Goal: Task Accomplishment & Management: Manage account settings

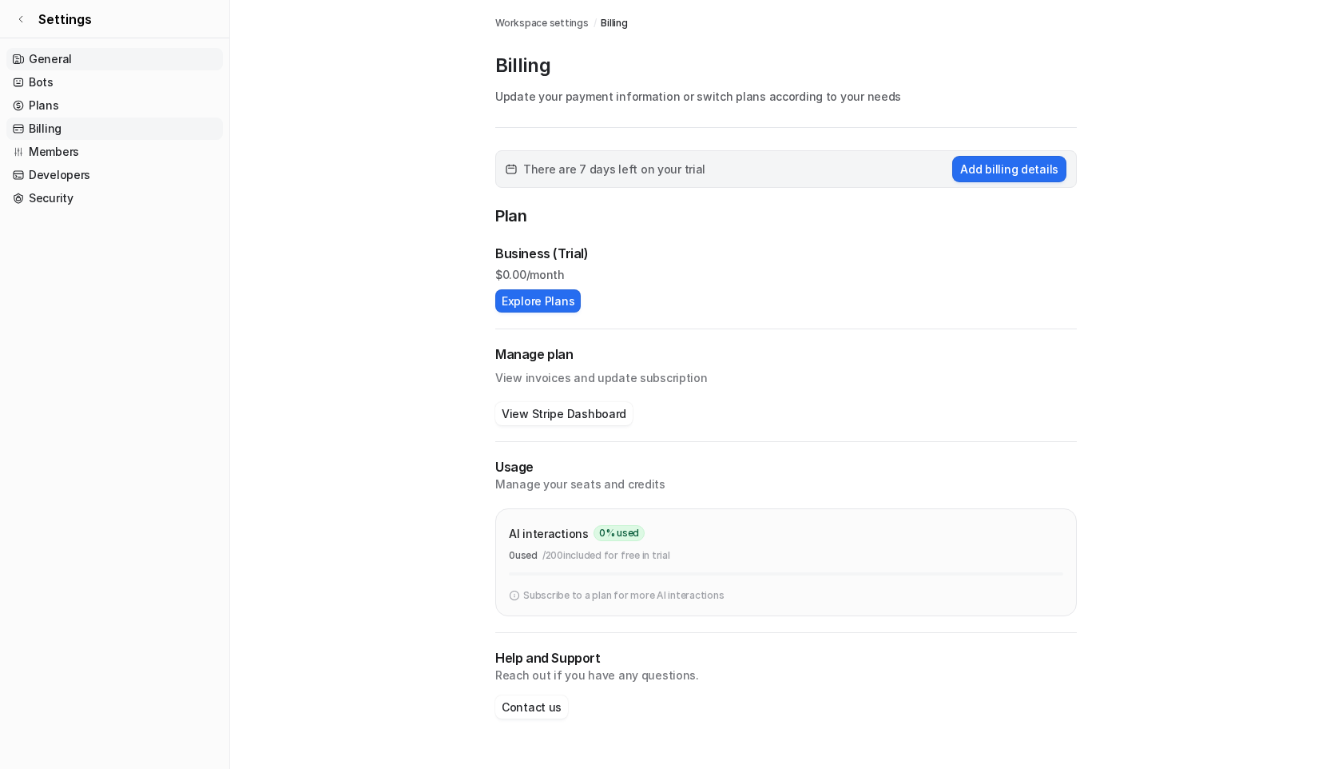
click at [54, 54] on link "General" at bounding box center [114, 59] width 217 height 22
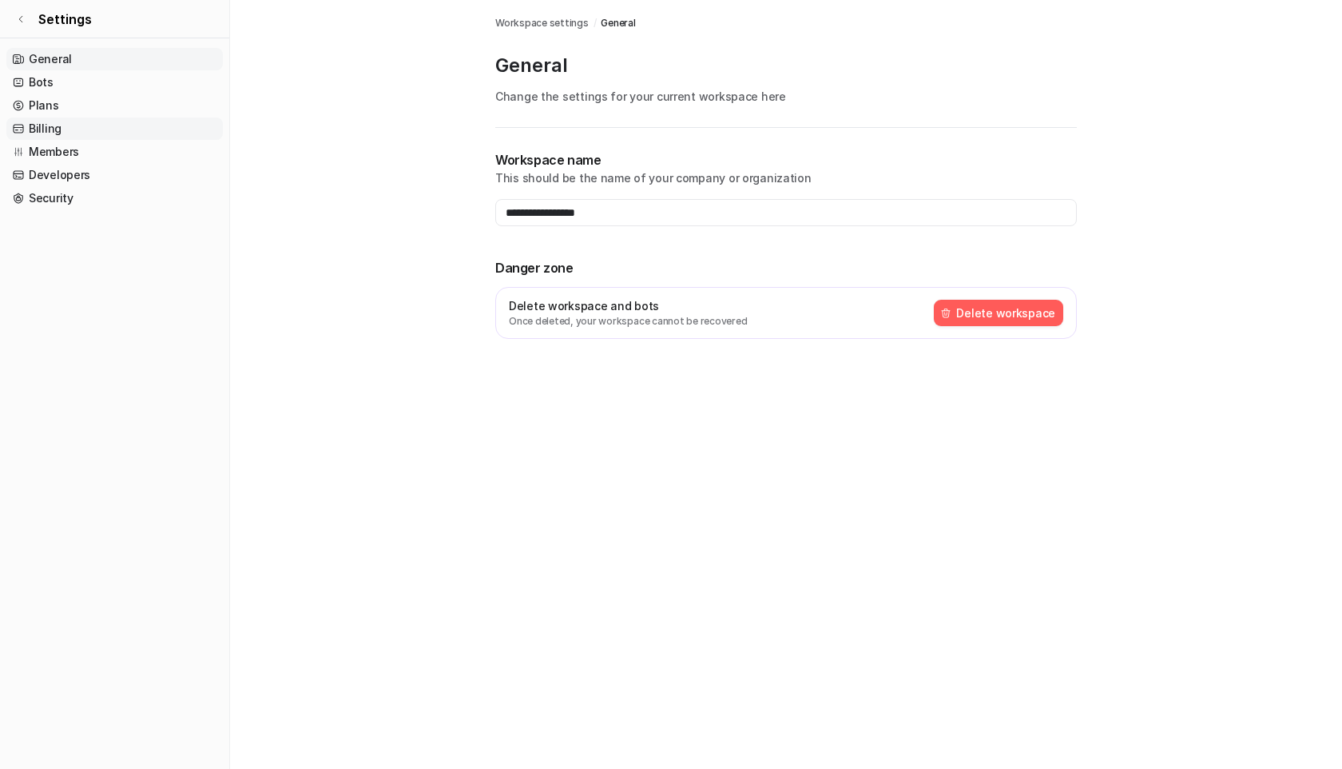
click at [42, 125] on link "Billing" at bounding box center [114, 128] width 217 height 22
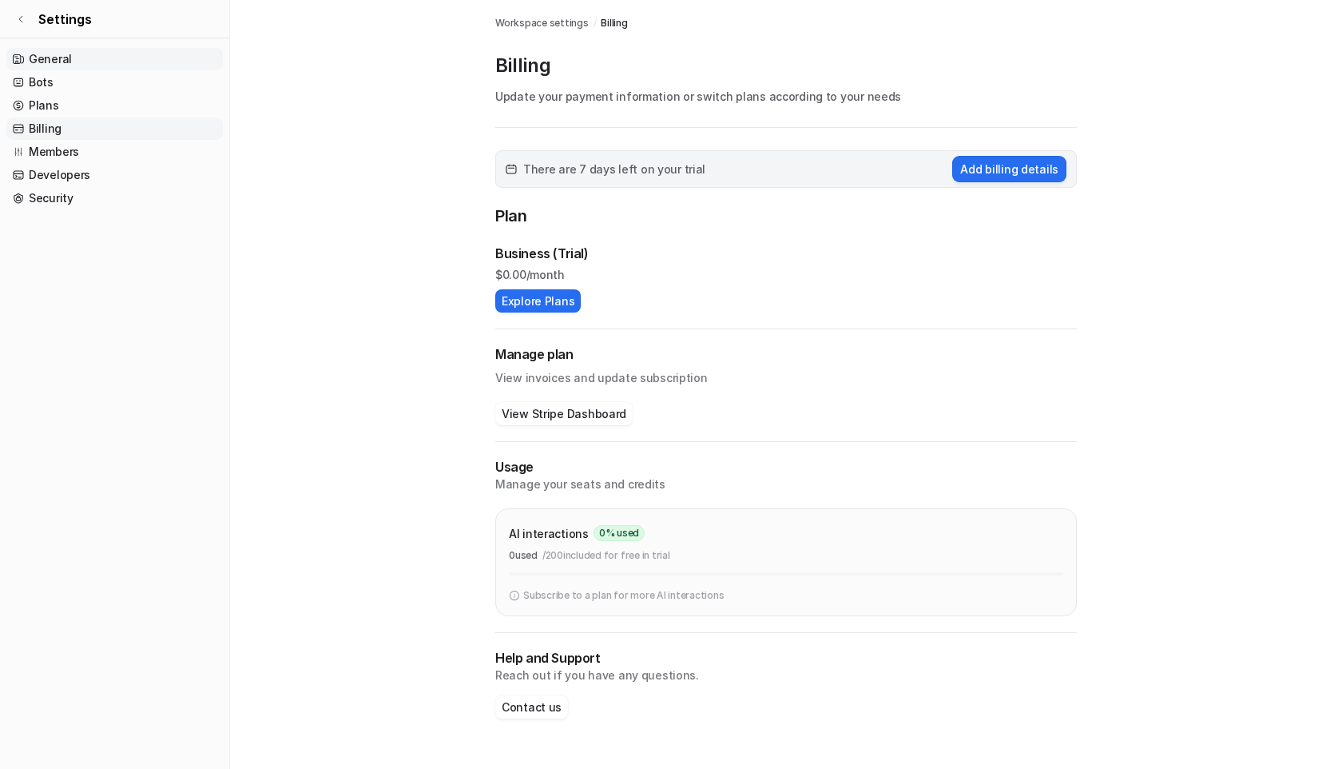
click at [36, 53] on link "General" at bounding box center [114, 59] width 217 height 22
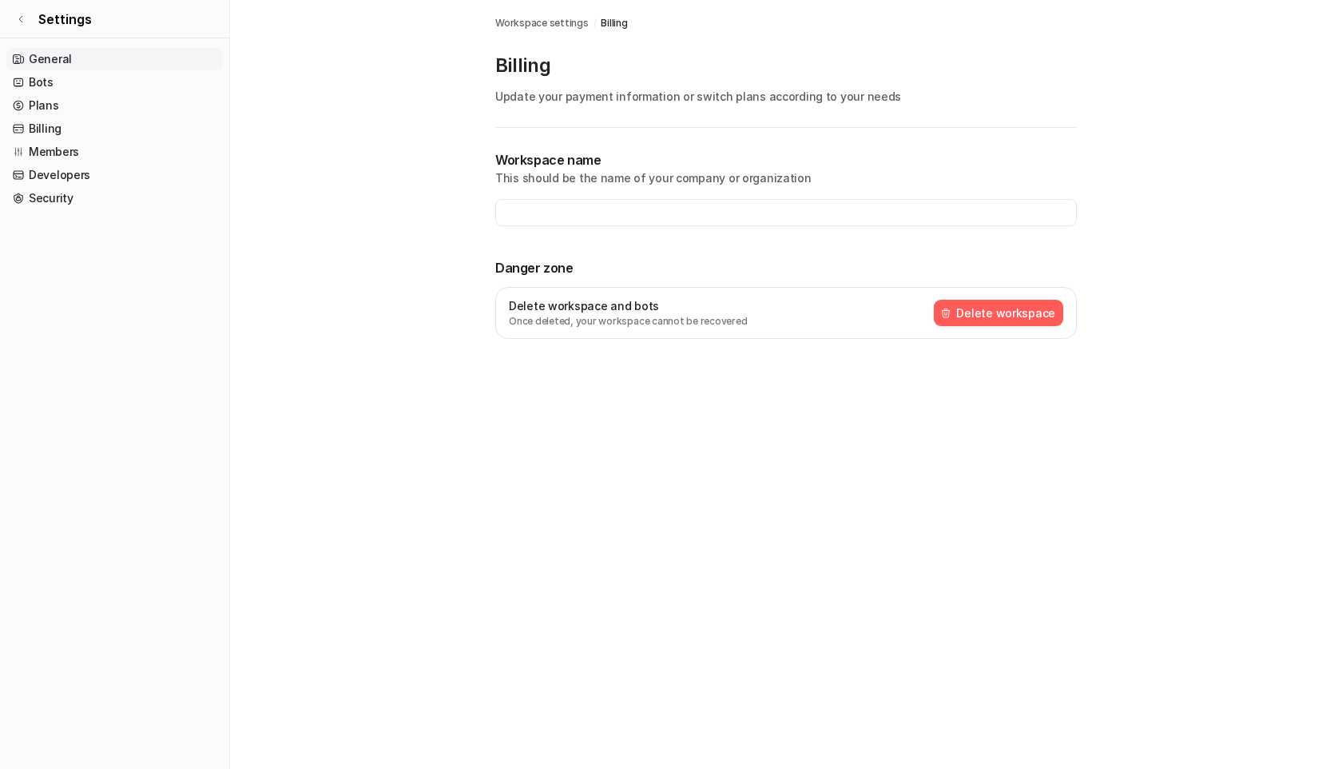
type input "**********"
click at [544, 26] on span "Workspace settings" at bounding box center [541, 23] width 93 height 14
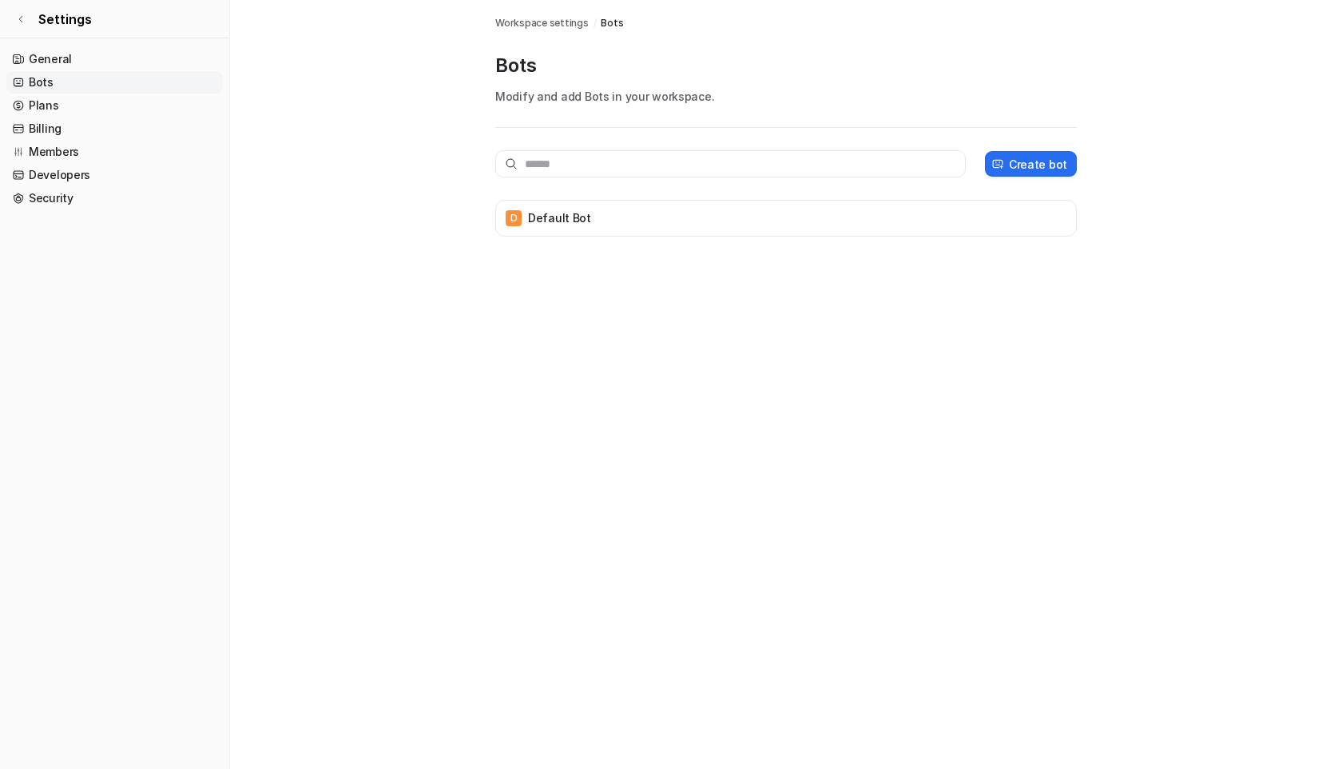
click at [601, 23] on span "Bots" at bounding box center [612, 23] width 22 height 14
click at [64, 141] on link "Members" at bounding box center [114, 152] width 217 height 22
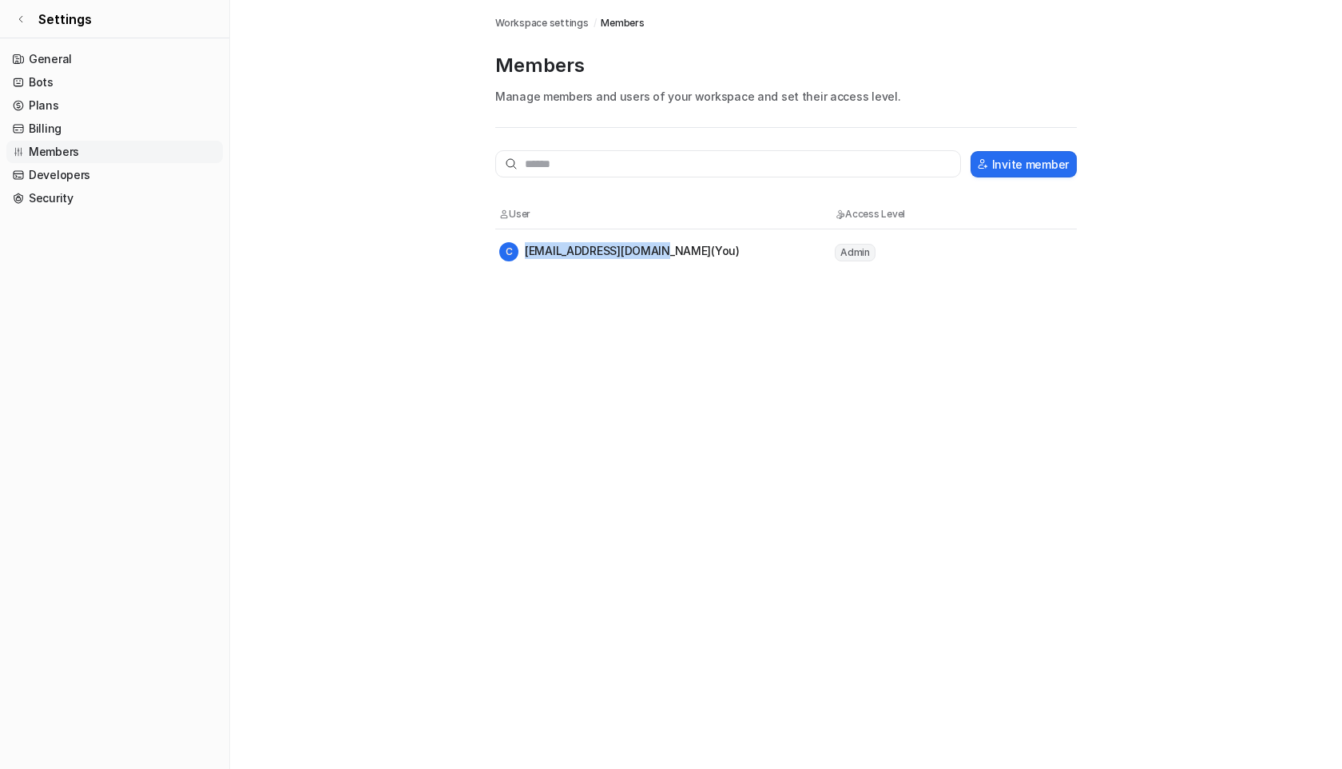
drag, startPoint x: 525, startPoint y: 252, endPoint x: 665, endPoint y: 252, distance: 139.8
click at [665, 252] on div "C [EMAIL_ADDRESS][DOMAIN_NAME] (You)" at bounding box center [619, 251] width 240 height 19
copy div "[EMAIL_ADDRESS][DOMAIN_NAME]"
click at [44, 127] on link "Billing" at bounding box center [114, 128] width 217 height 22
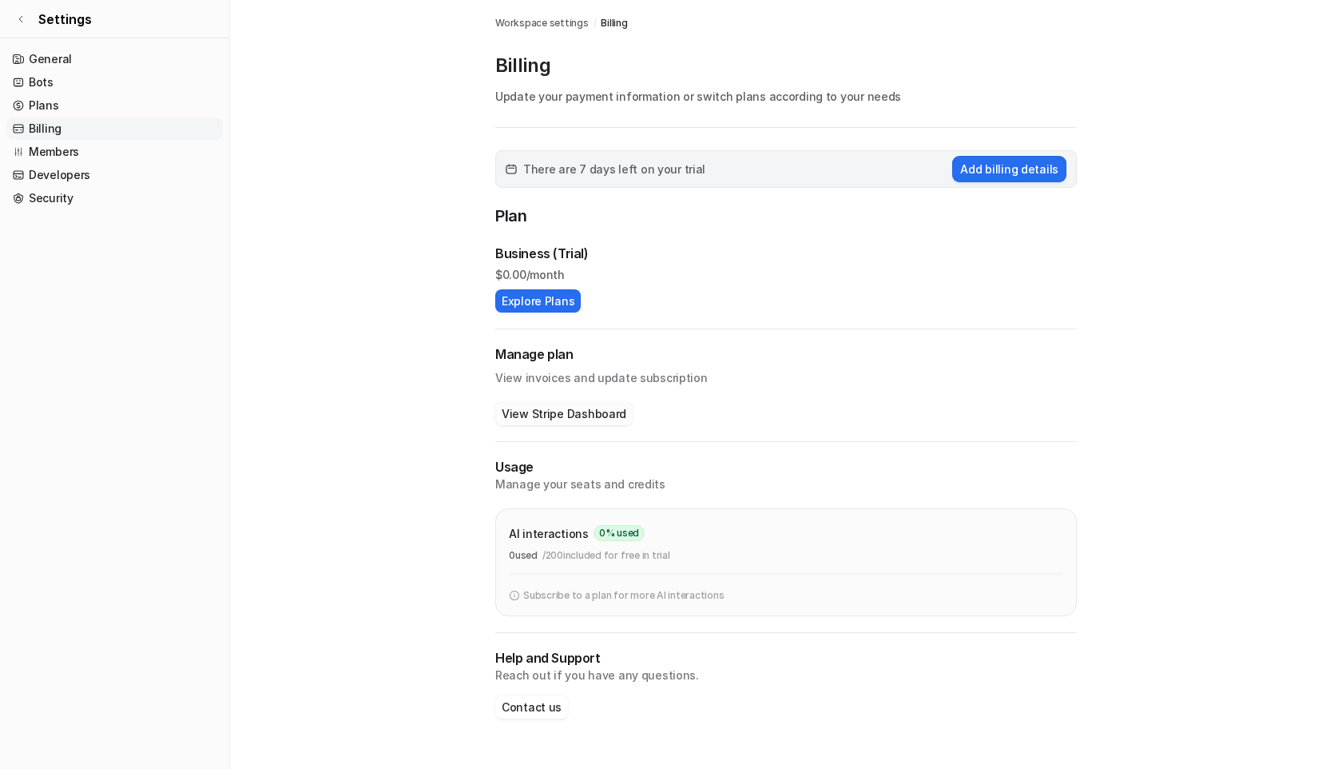
click at [540, 415] on button "View Stripe Dashboard" at bounding box center [563, 413] width 137 height 23
click at [48, 192] on link "Security" at bounding box center [114, 198] width 217 height 22
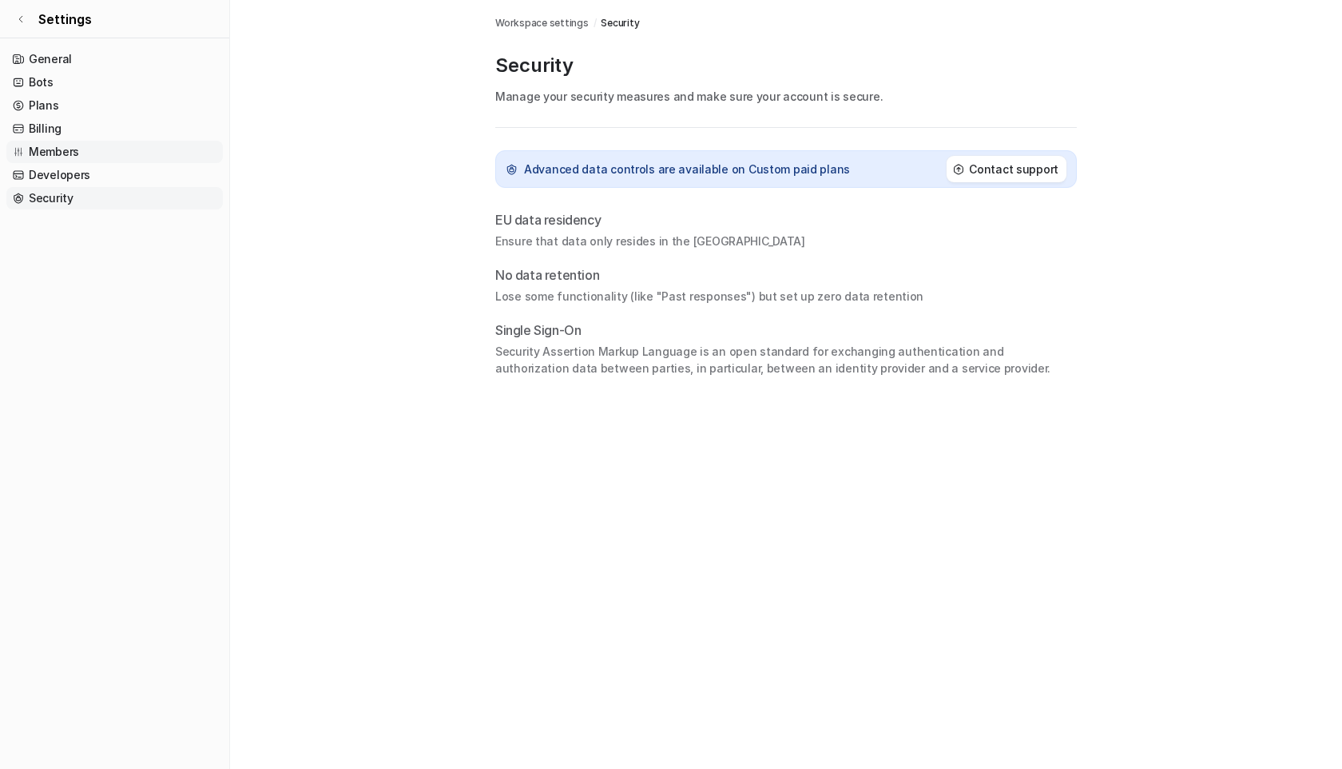
click at [69, 149] on link "Members" at bounding box center [114, 152] width 217 height 22
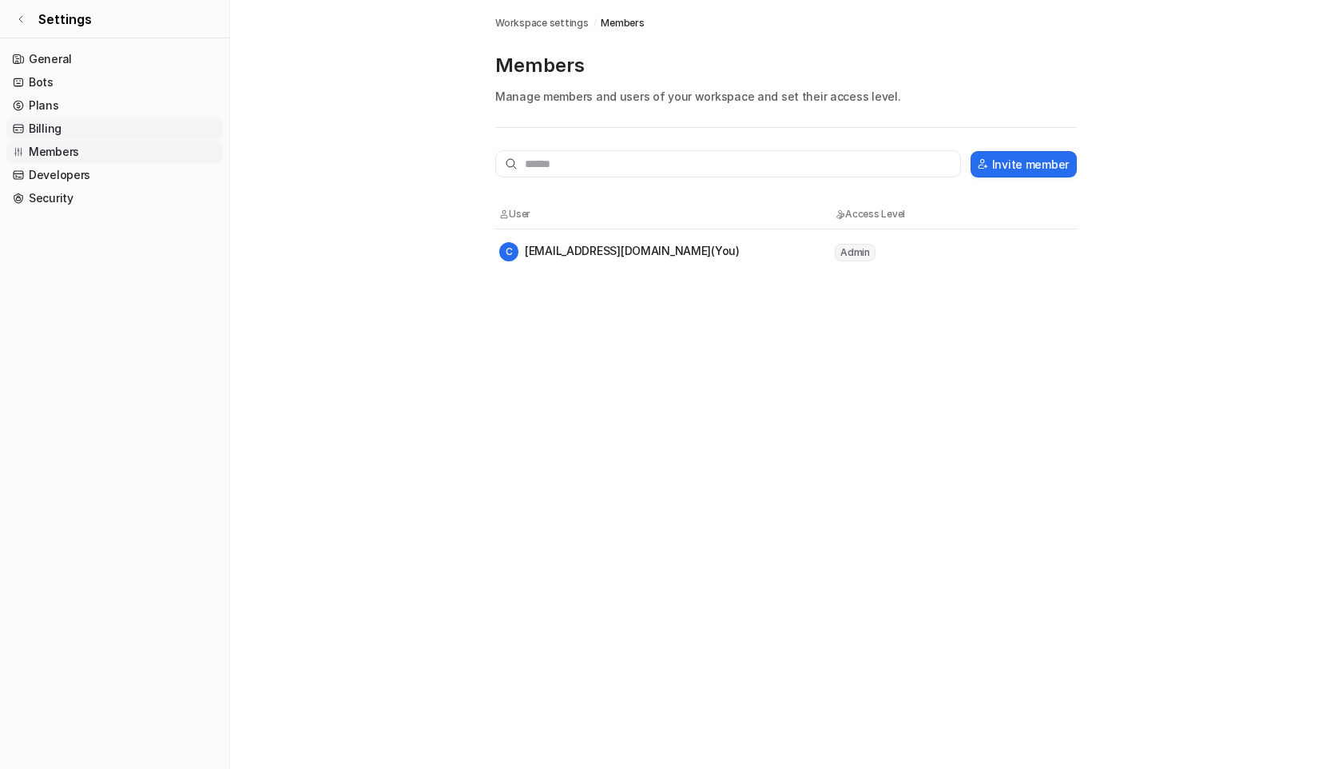
click at [53, 128] on link "Billing" at bounding box center [114, 128] width 217 height 22
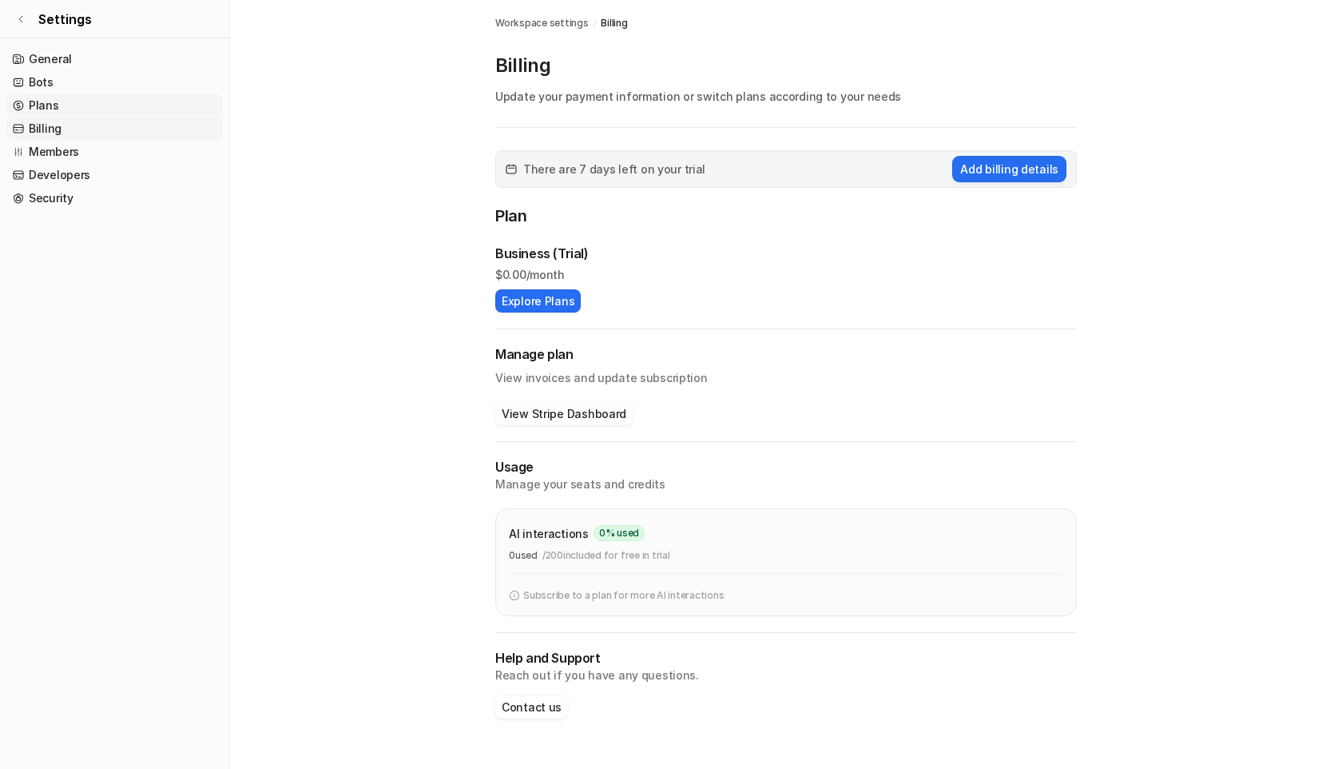
click at [58, 105] on link "Plans" at bounding box center [114, 105] width 217 height 22
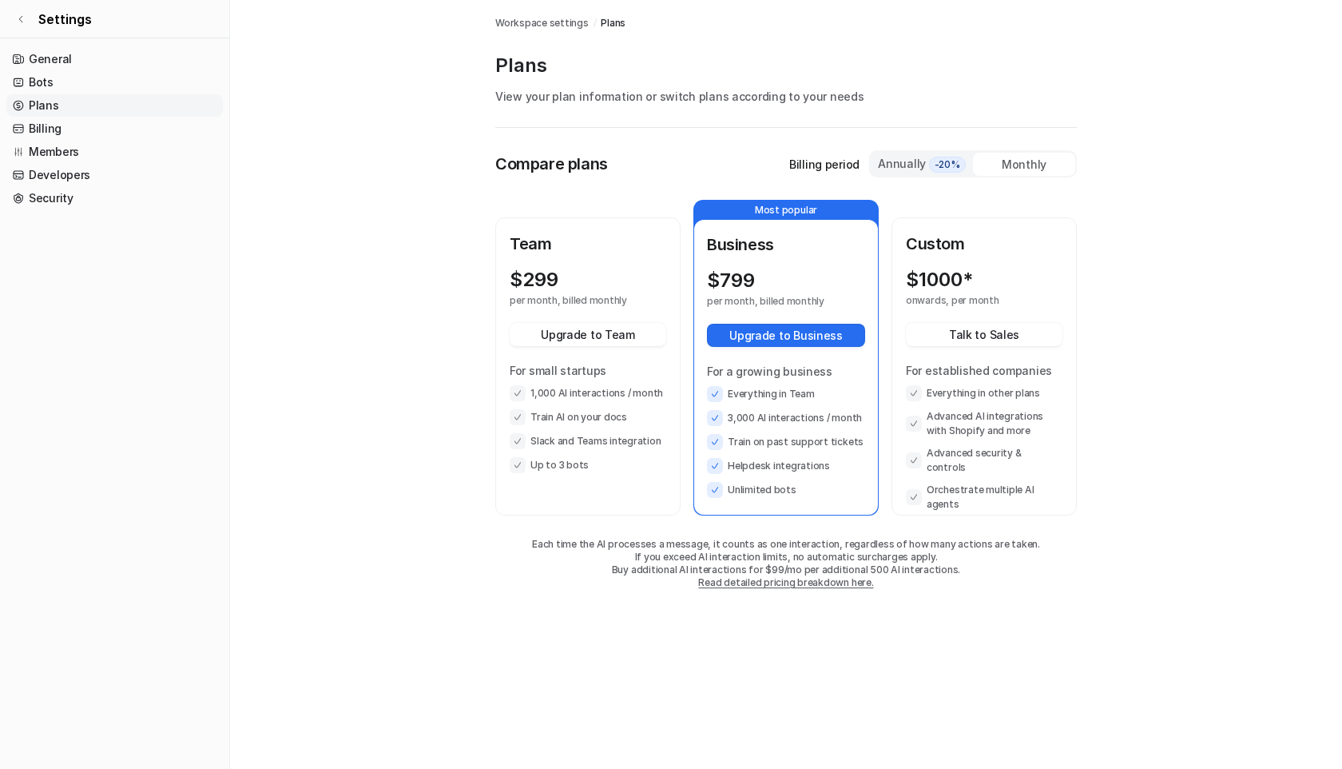
click at [1015, 158] on div "Monthly" at bounding box center [1024, 164] width 102 height 23
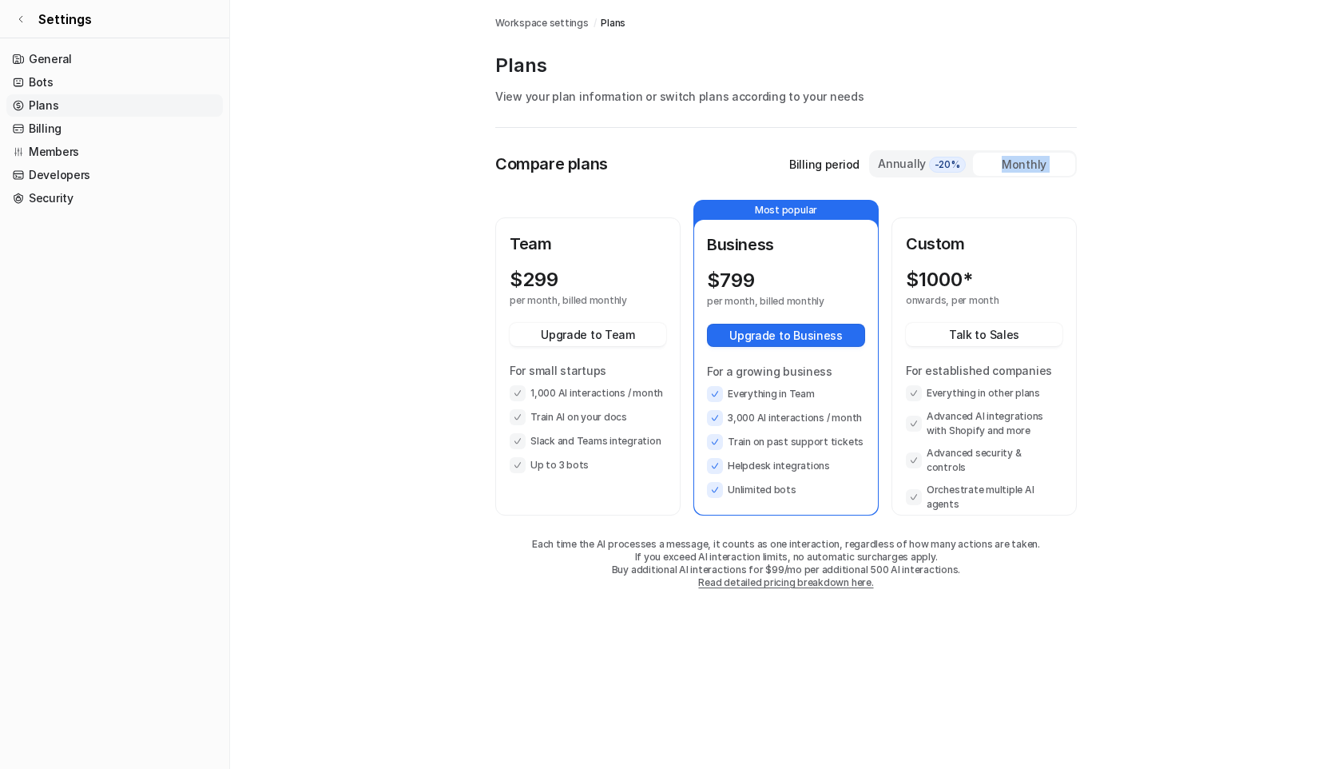
click at [1015, 158] on div "Monthly" at bounding box center [1024, 164] width 102 height 23
click at [1015, 157] on div "Monthly" at bounding box center [1024, 164] width 102 height 23
click at [41, 59] on link "General" at bounding box center [114, 59] width 217 height 22
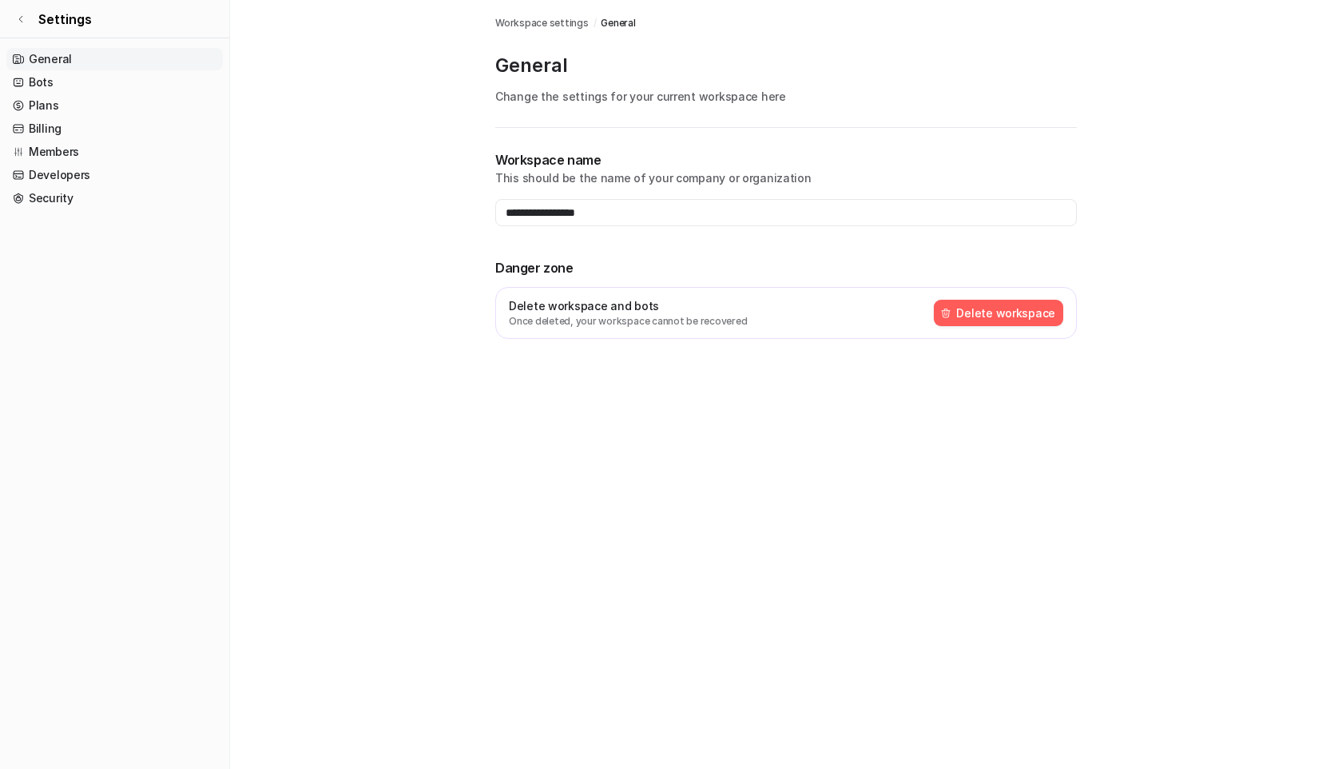
click at [980, 310] on button "Delete workspace" at bounding box center [998, 313] width 129 height 26
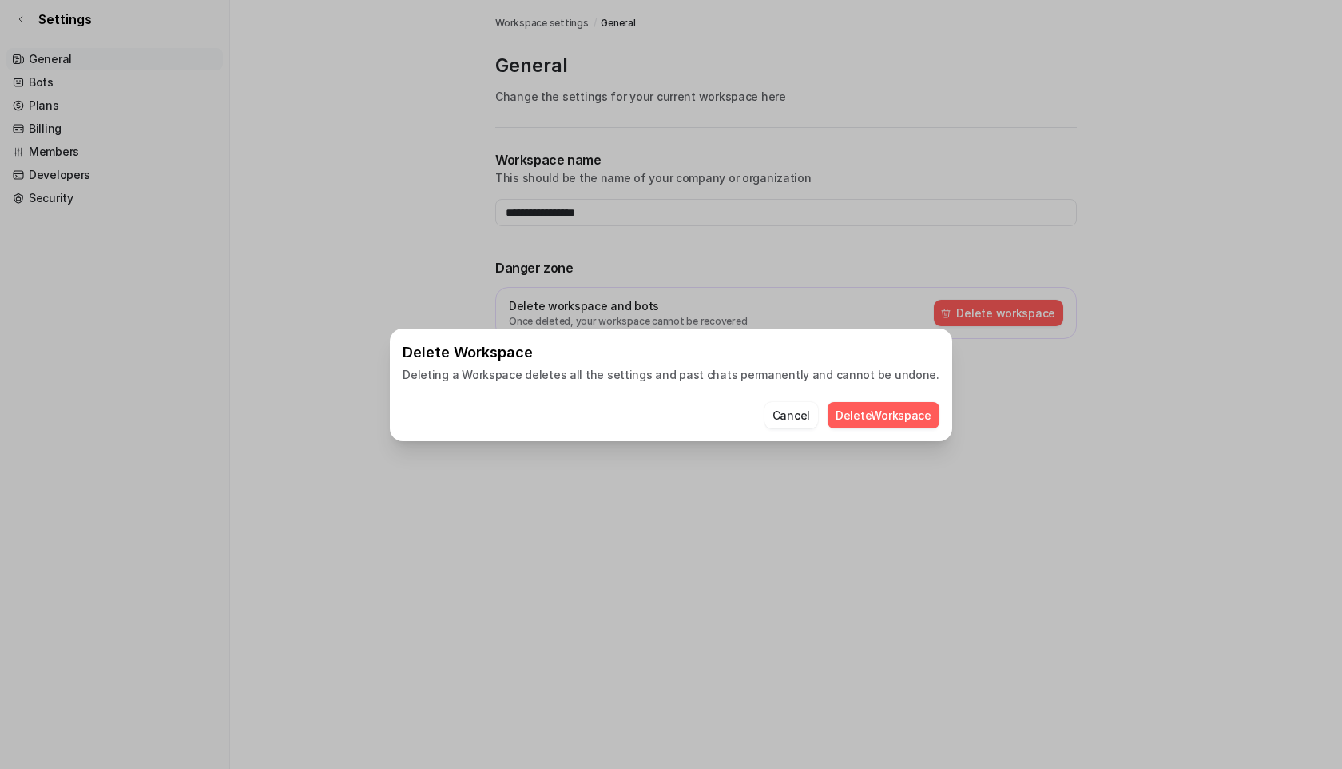
click at [841, 411] on button "Delete Workspace" at bounding box center [884, 415] width 112 height 26
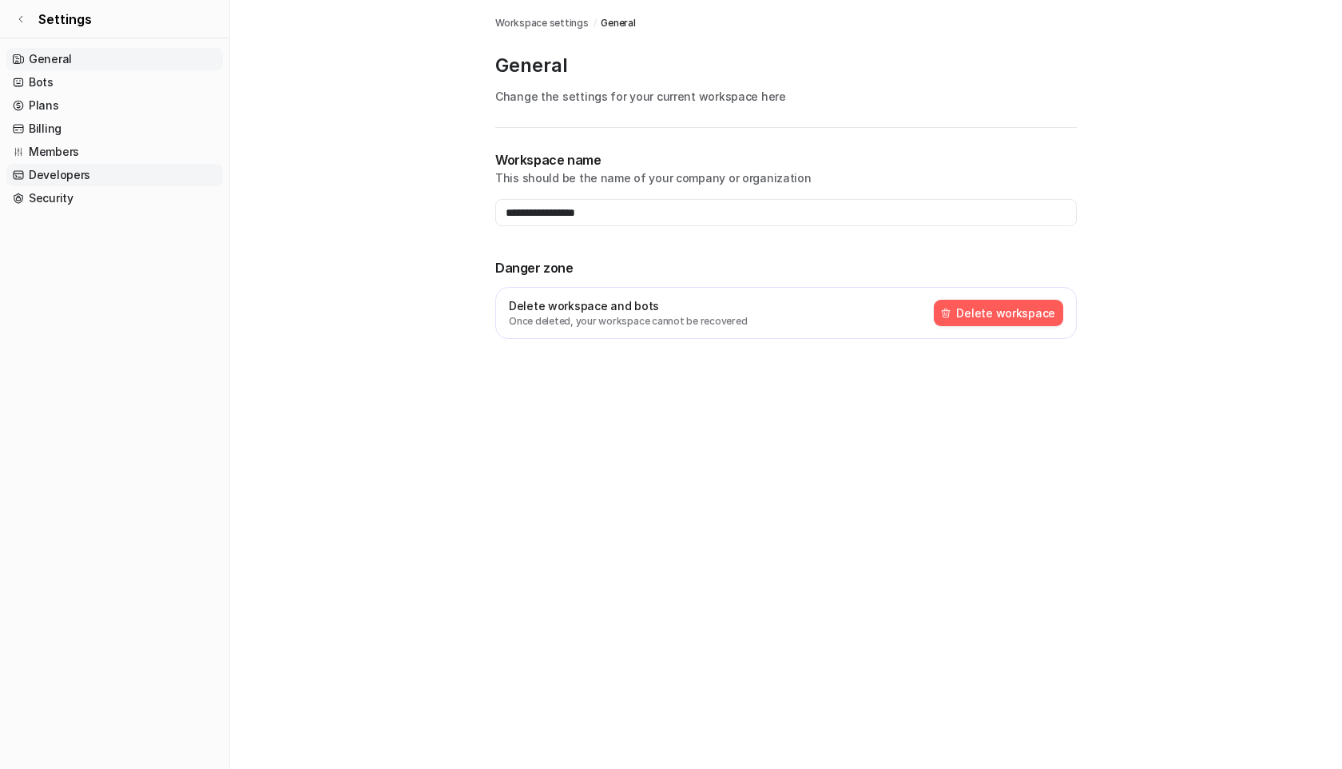
click at [62, 171] on link "Developers" at bounding box center [114, 175] width 217 height 22
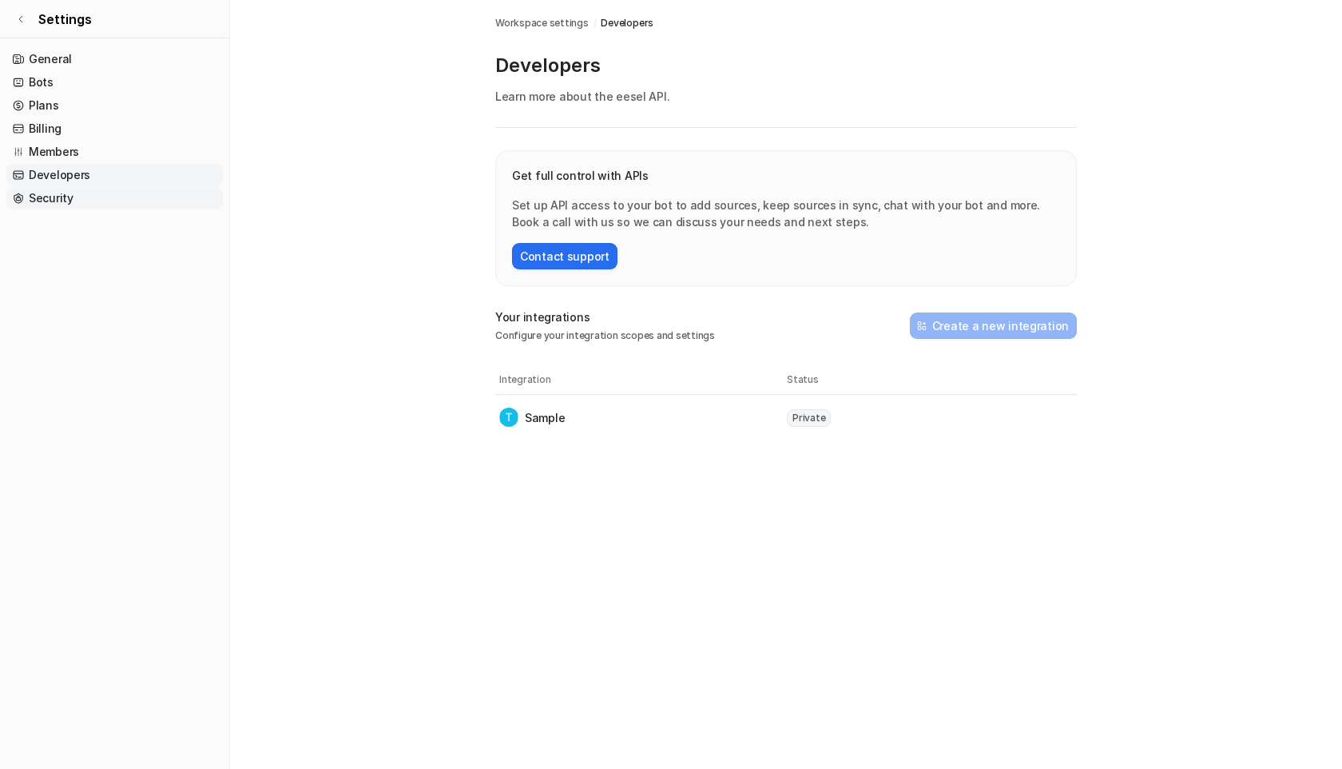
click at [62, 196] on link "Security" at bounding box center [114, 198] width 217 height 22
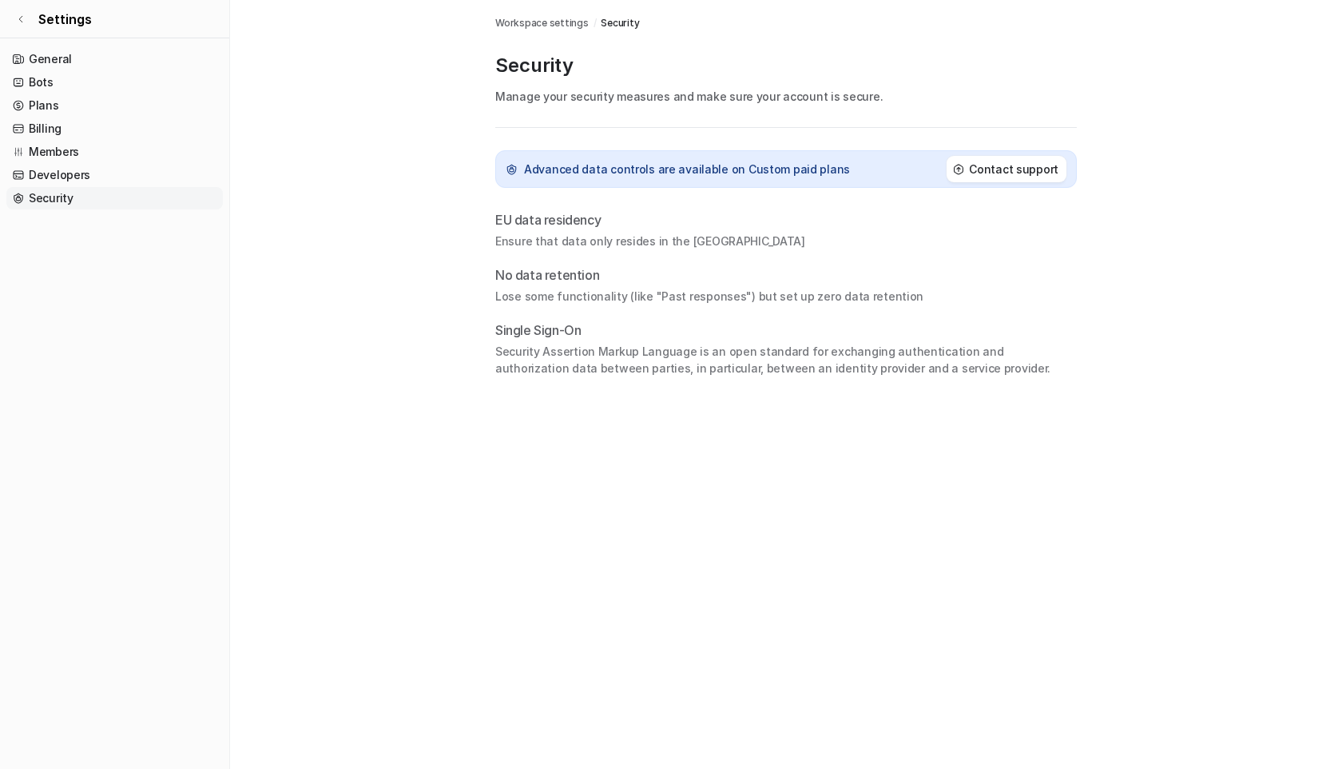
click at [62, 196] on link "Security" at bounding box center [114, 198] width 217 height 22
click at [38, 127] on link "Billing" at bounding box center [114, 128] width 217 height 22
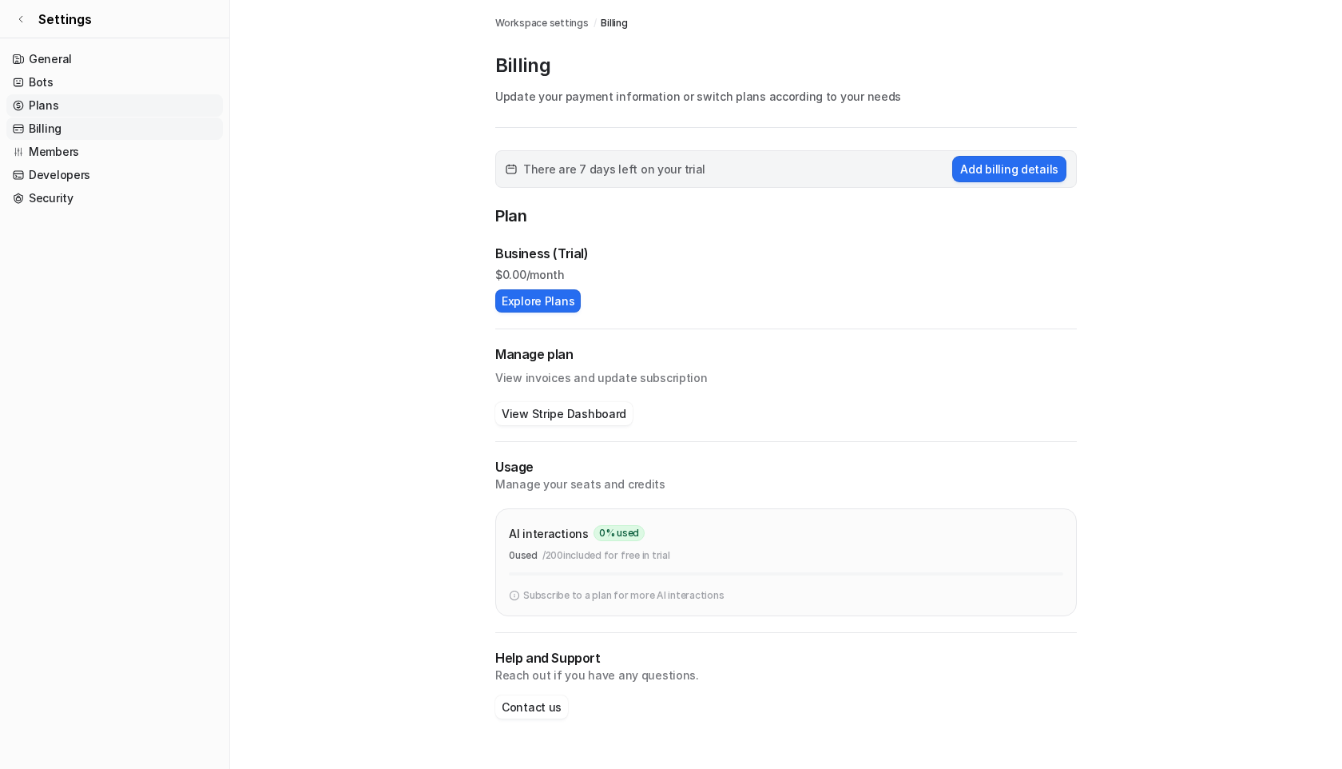
click at [45, 107] on link "Plans" at bounding box center [114, 105] width 217 height 22
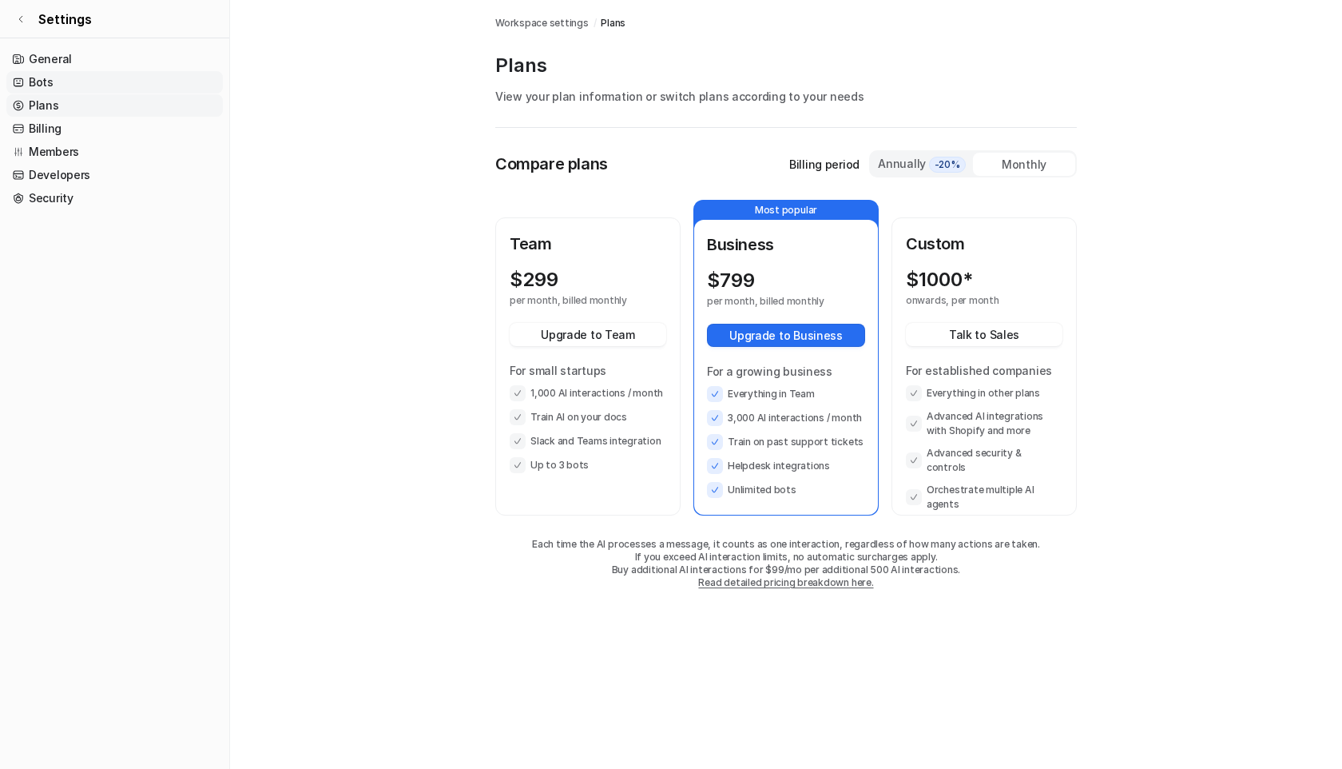
click at [39, 89] on link "Bots" at bounding box center [114, 82] width 217 height 22
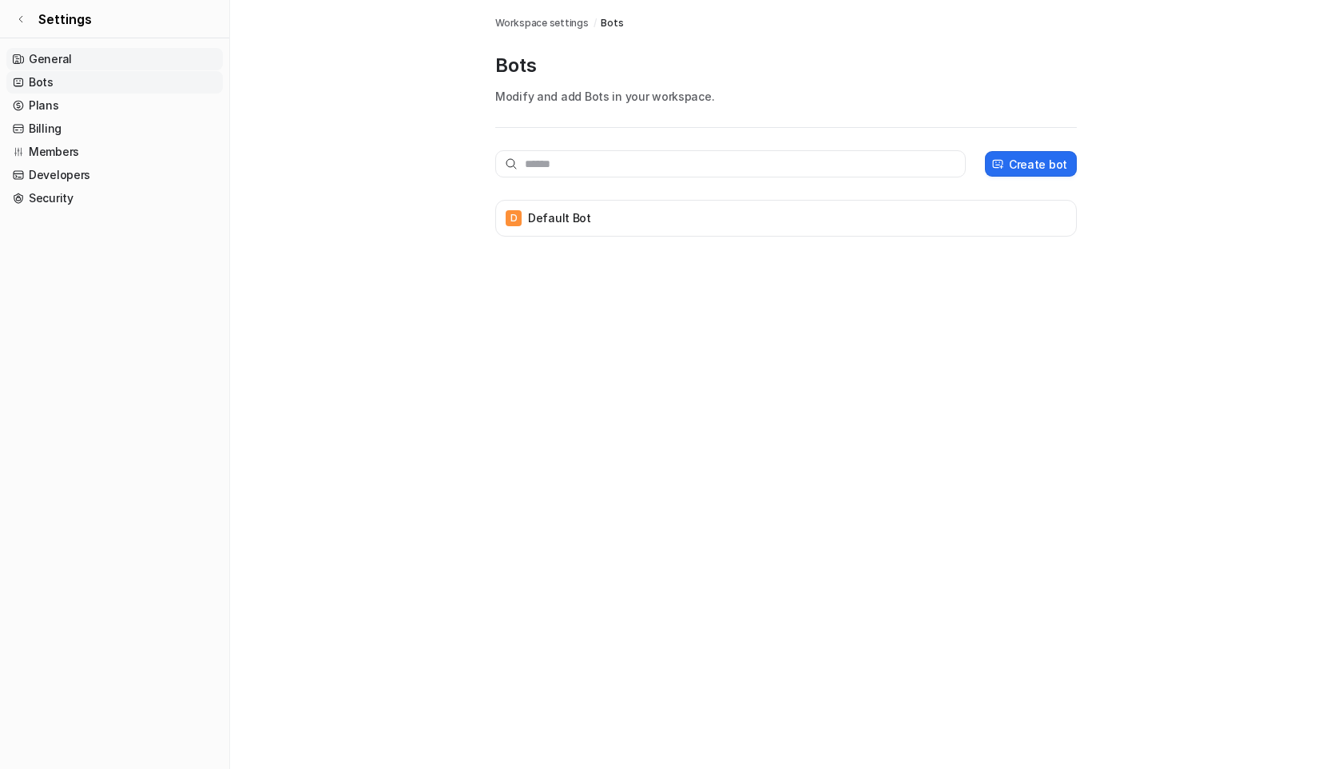
click at [40, 61] on link "General" at bounding box center [114, 59] width 217 height 22
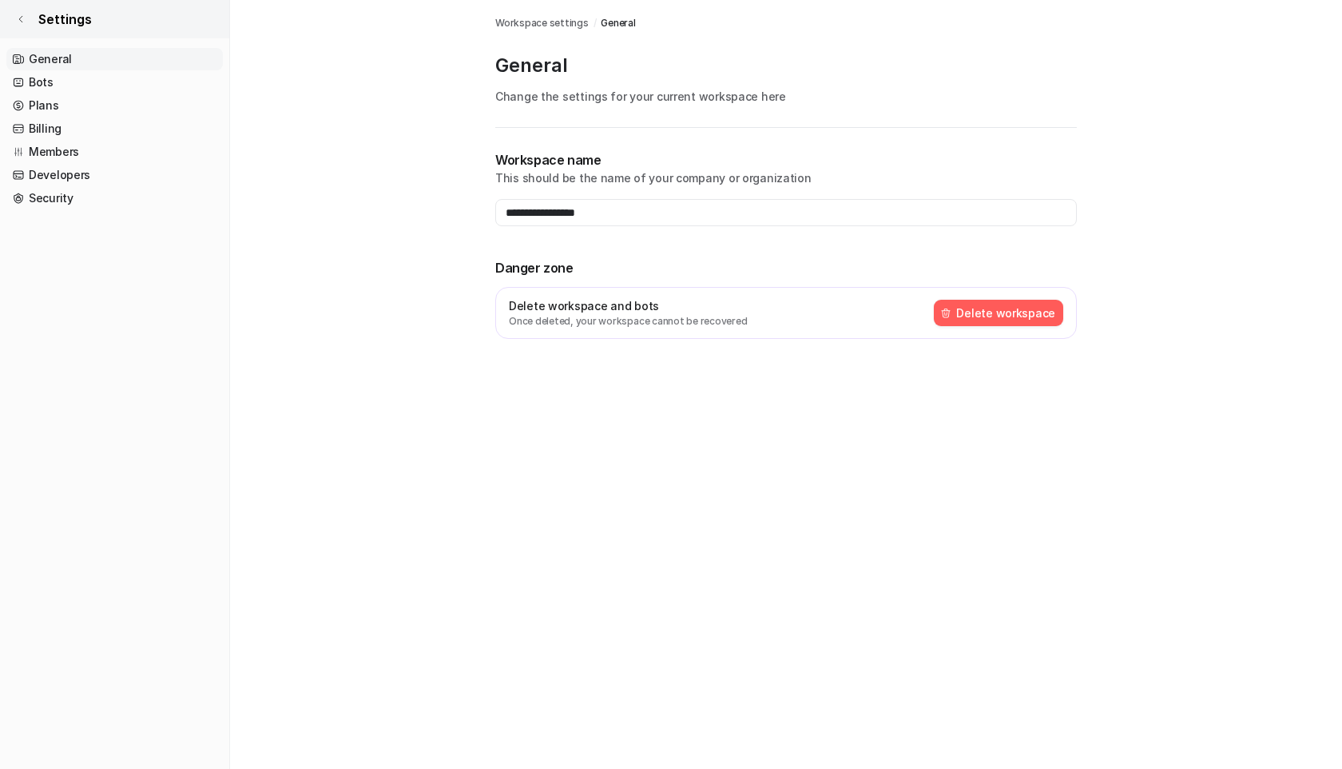
click at [50, 15] on span "Settings" at bounding box center [65, 19] width 54 height 19
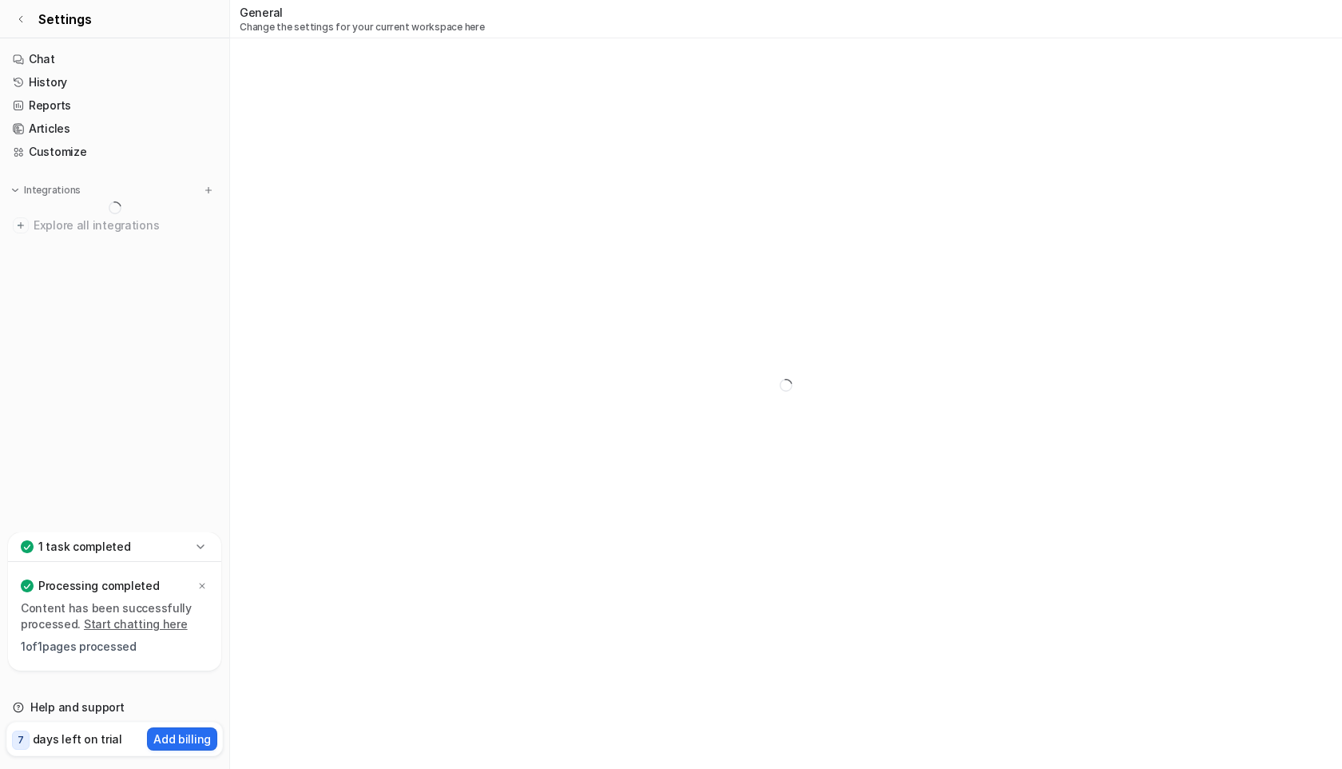
scroll to position [38, 0]
click at [172, 741] on p "Add billing" at bounding box center [182, 738] width 58 height 17
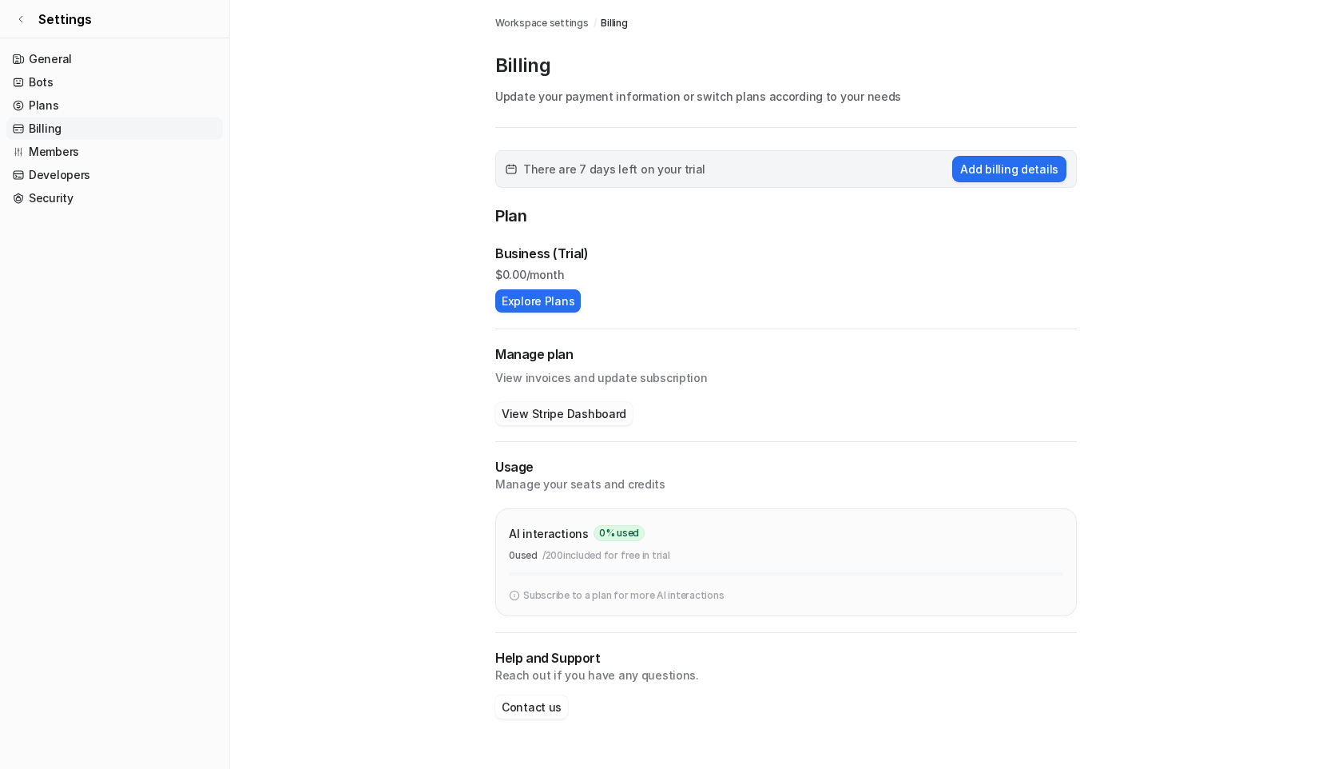
click at [535, 408] on button "View Stripe Dashboard" at bounding box center [563, 413] width 137 height 23
